Goal: Task Accomplishment & Management: Manage account settings

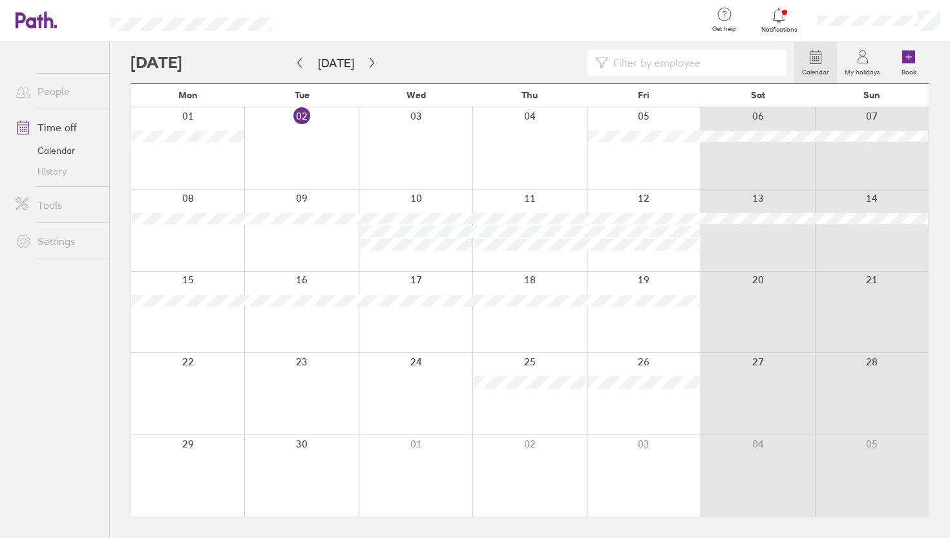
click at [57, 127] on link "Time off" at bounding box center [57, 127] width 104 height 26
click at [364, 56] on button "button" at bounding box center [372, 62] width 16 height 21
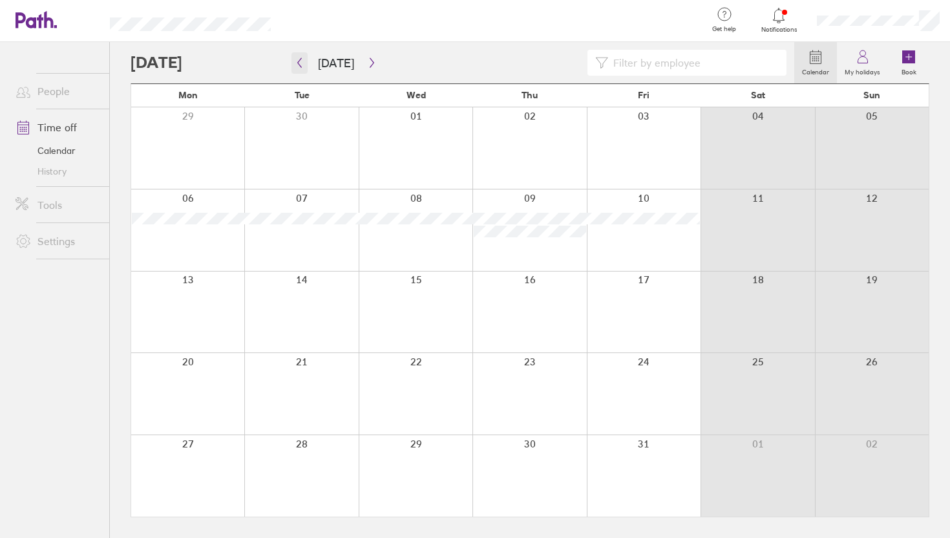
click at [299, 61] on icon "button" at bounding box center [300, 63] width 10 height 10
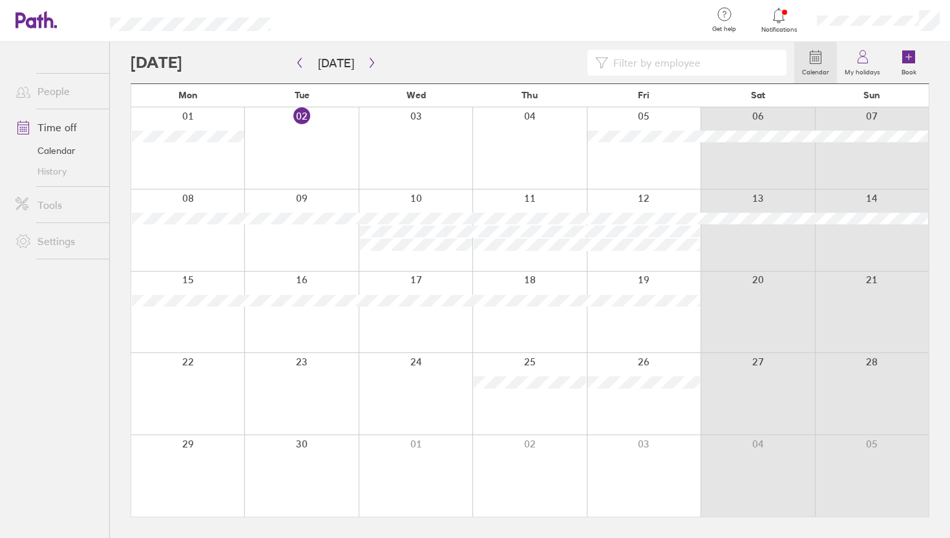
click at [376, 61] on div at bounding box center [463, 63] width 664 height 26
click at [367, 61] on icon "button" at bounding box center [372, 63] width 10 height 10
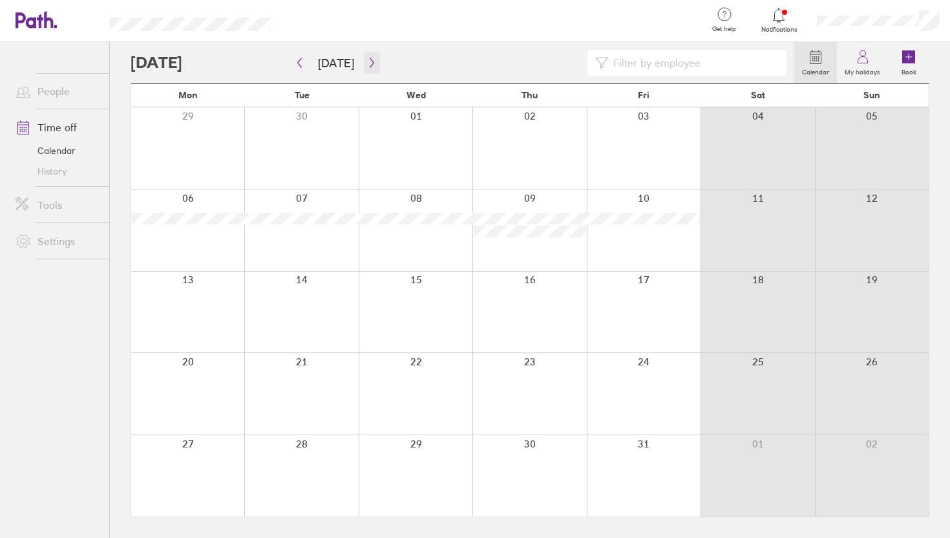
click at [372, 64] on icon "button" at bounding box center [372, 63] width 10 height 10
click at [367, 62] on icon "button" at bounding box center [372, 63] width 10 height 10
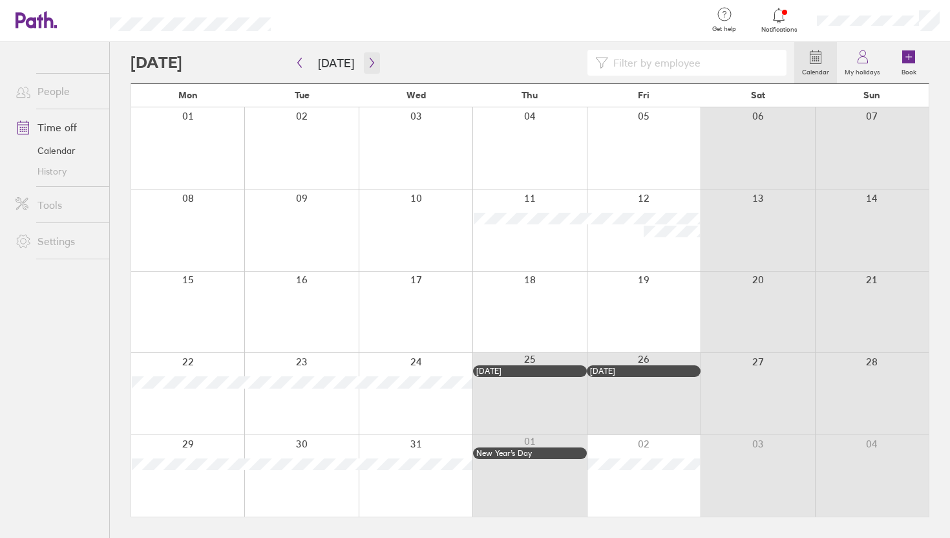
click at [372, 67] on icon "button" at bounding box center [372, 63] width 10 height 10
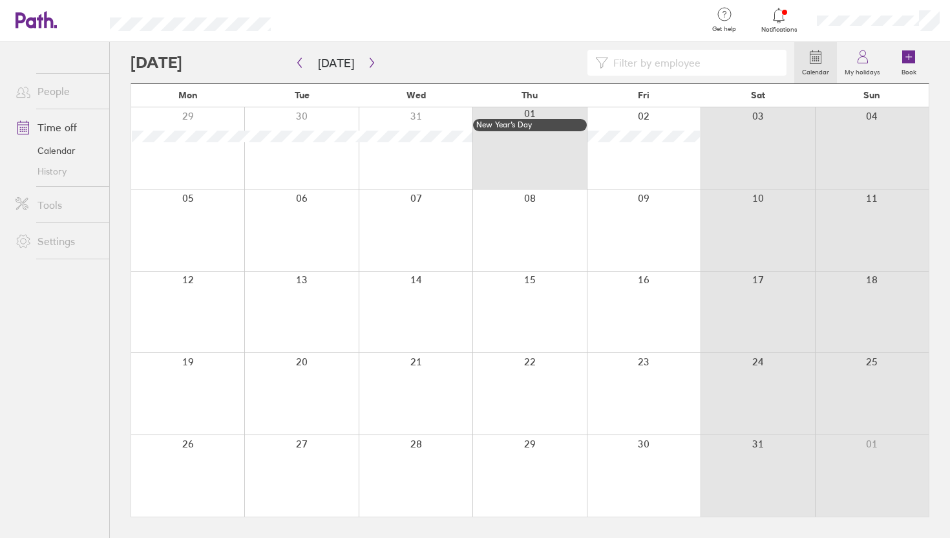
click at [288, 68] on div at bounding box center [463, 63] width 664 height 26
click at [294, 64] on button "button" at bounding box center [300, 62] width 16 height 21
